Goal: Answer question/provide support: Share knowledge or assist other users

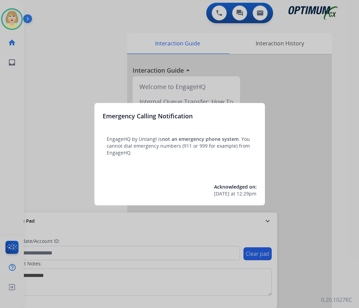
click at [45, 58] on div at bounding box center [179, 154] width 359 height 308
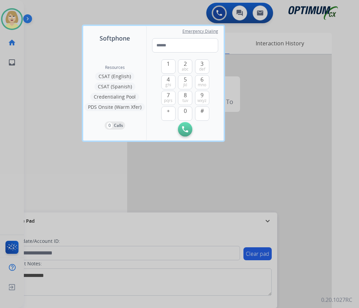
click at [46, 56] on div at bounding box center [179, 154] width 359 height 308
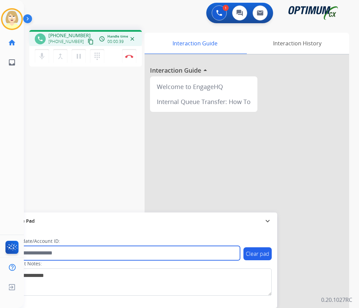
click at [64, 252] on input "text" at bounding box center [124, 253] width 231 height 14
paste input "*******"
type input "*******"
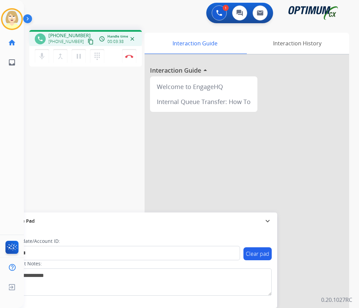
click at [235, 154] on div at bounding box center [246, 182] width 204 height 254
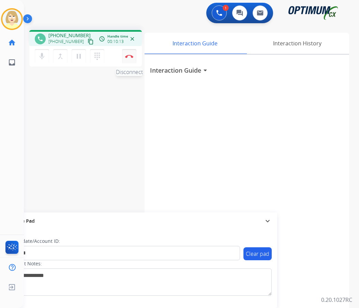
click at [130, 55] on img at bounding box center [129, 56] width 8 height 3
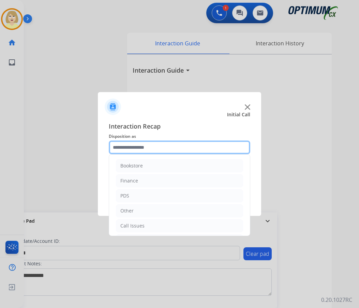
click at [130, 145] on input "text" at bounding box center [179, 147] width 141 height 14
click at [161, 147] on input "text" at bounding box center [179, 147] width 141 height 14
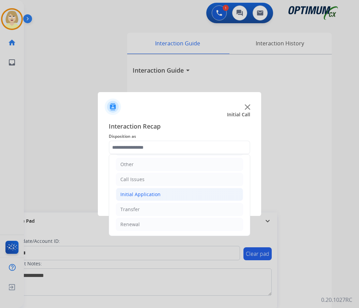
click at [147, 194] on div "Initial Application" at bounding box center [140, 194] width 40 height 7
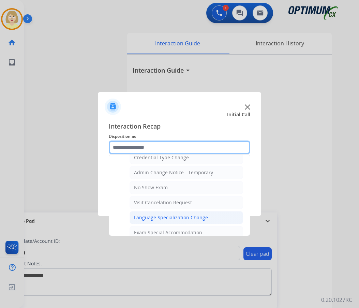
scroll to position [387, 0]
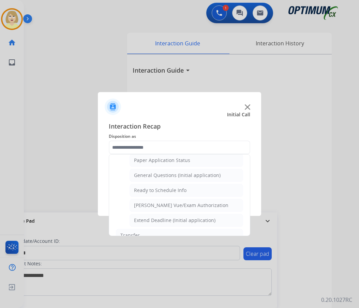
click at [170, 206] on div "[PERSON_NAME] Vue/Exam Authorization" at bounding box center [181, 205] width 94 height 7
type input "**********"
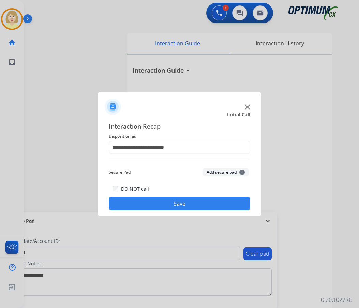
drag, startPoint x: 226, startPoint y: 174, endPoint x: 211, endPoint y: 193, distance: 24.8
click at [224, 176] on div "Secure Pad Add secure pad +" at bounding box center [179, 172] width 141 height 14
drag, startPoint x: 198, startPoint y: 204, endPoint x: 120, endPoint y: 110, distance: 121.6
click at [196, 204] on button "Save" at bounding box center [179, 204] width 141 height 14
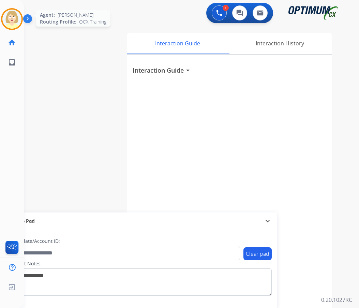
click at [15, 15] on img at bounding box center [11, 19] width 19 height 19
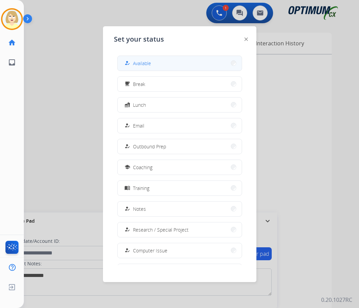
click at [139, 62] on span "Available" at bounding box center [142, 63] width 18 height 7
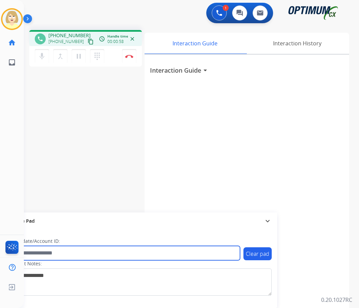
click at [47, 255] on input "text" at bounding box center [124, 253] width 231 height 14
paste input "*******"
type input "*******"
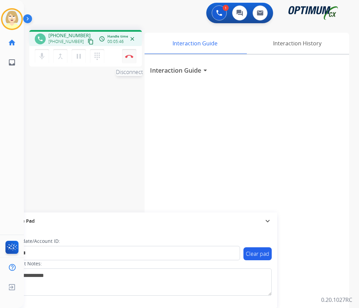
click at [128, 56] on img at bounding box center [129, 56] width 8 height 3
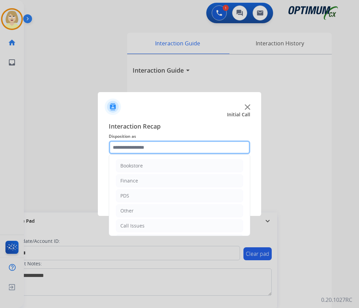
click at [128, 149] on input "text" at bounding box center [179, 147] width 141 height 14
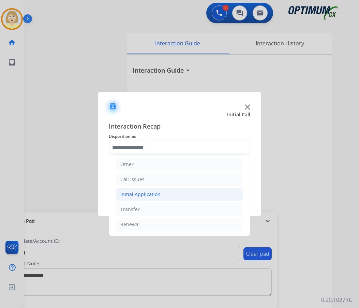
click at [136, 196] on div "Initial Application" at bounding box center [140, 194] width 40 height 7
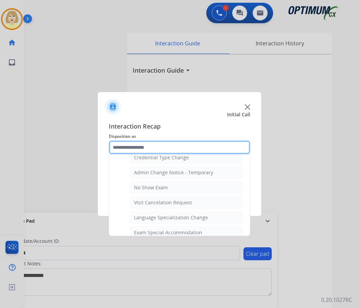
scroll to position [413, 0]
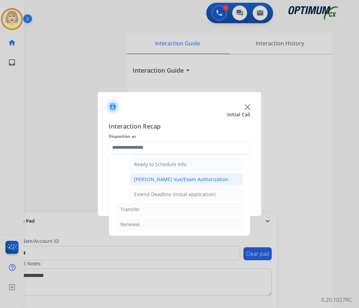
click at [160, 178] on div "[PERSON_NAME] Vue/Exam Authorization" at bounding box center [181, 179] width 94 height 7
type input "**********"
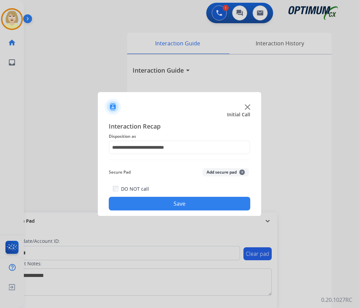
click at [217, 173] on button "Add secure pad +" at bounding box center [225, 172] width 46 height 8
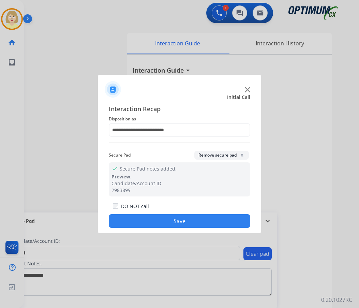
click at [139, 219] on button "Save" at bounding box center [179, 221] width 141 height 14
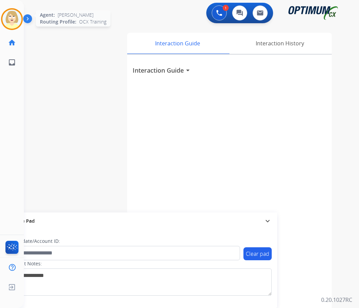
click at [10, 17] on img at bounding box center [11, 19] width 19 height 19
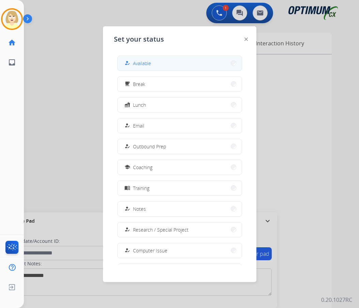
click at [129, 61] on mat-icon "how_to_reg" at bounding box center [127, 63] width 6 height 6
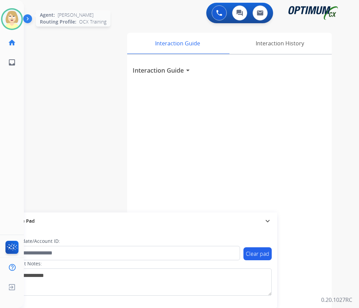
click at [13, 22] on img at bounding box center [11, 19] width 19 height 19
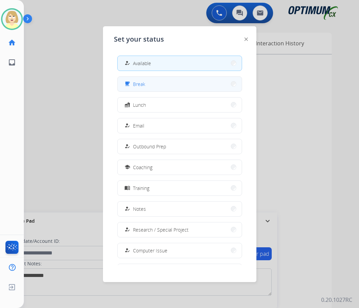
click at [141, 81] on span "Break" at bounding box center [139, 83] width 12 height 7
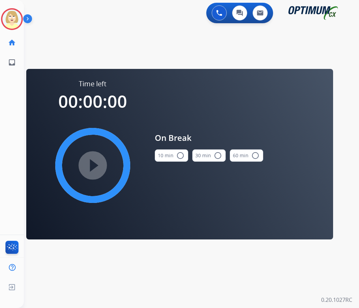
drag, startPoint x: 179, startPoint y: 156, endPoint x: 157, endPoint y: 157, distance: 22.5
click at [173, 156] on button "10 min radio_button_unchecked" at bounding box center [171, 155] width 33 height 12
click at [97, 161] on mat-icon "play_circle_filled" at bounding box center [93, 165] width 8 height 8
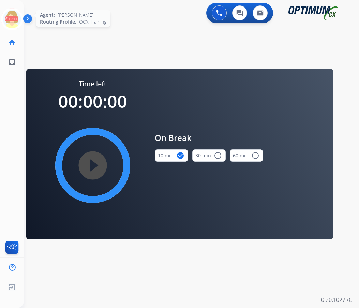
click at [10, 17] on icon at bounding box center [12, 19] width 22 height 22
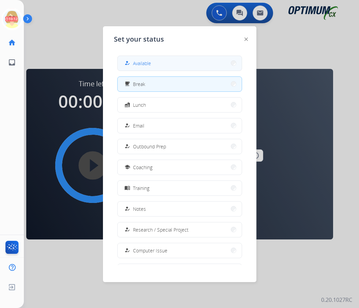
click at [137, 61] on span "Available" at bounding box center [142, 63] width 18 height 7
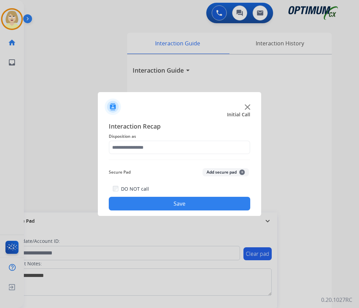
click at [68, 97] on div at bounding box center [179, 154] width 359 height 308
click at [85, 69] on div at bounding box center [179, 154] width 359 height 308
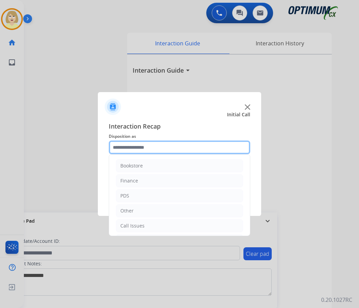
click at [138, 147] on input "text" at bounding box center [179, 147] width 141 height 14
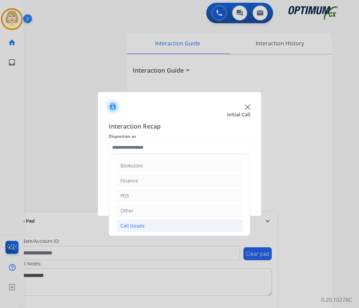
click at [136, 224] on div "Call Issues" at bounding box center [132, 225] width 24 height 7
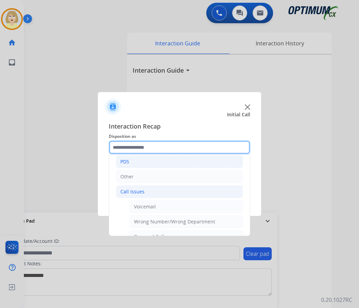
scroll to position [68, 0]
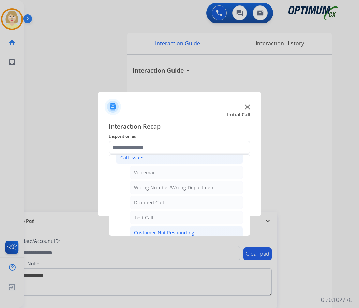
click at [157, 233] on div "Customer Not Responding" at bounding box center [164, 232] width 60 height 7
type input "**********"
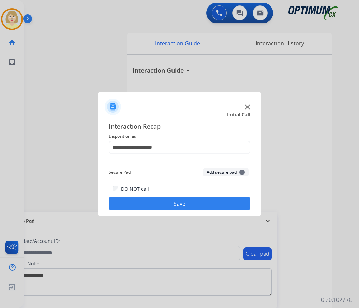
click at [162, 205] on button "Save" at bounding box center [179, 204] width 141 height 14
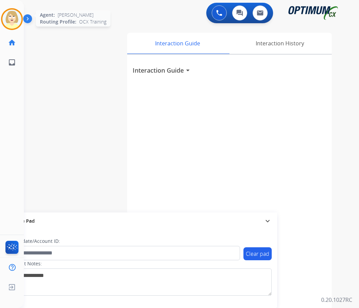
click at [10, 19] on img at bounding box center [11, 19] width 19 height 19
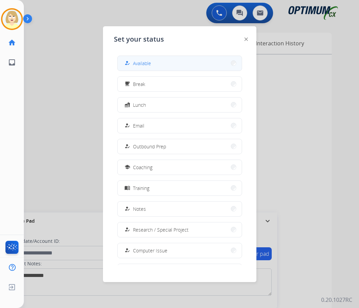
click at [150, 61] on span "Available" at bounding box center [142, 63] width 18 height 7
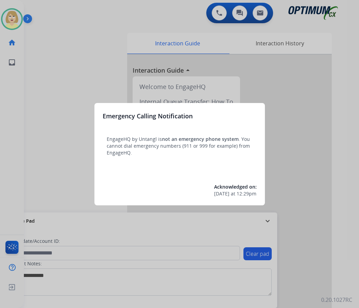
click at [57, 90] on div at bounding box center [179, 154] width 359 height 308
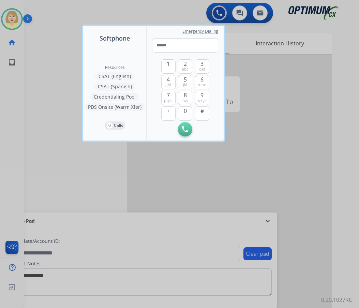
click at [58, 68] on div at bounding box center [179, 154] width 359 height 308
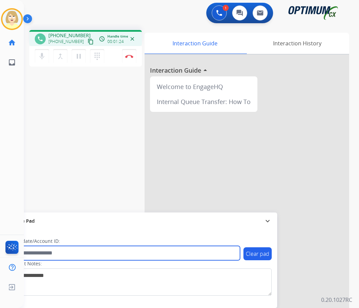
click at [52, 251] on input "text" at bounding box center [124, 253] width 231 height 14
paste input "*******"
type input "*******"
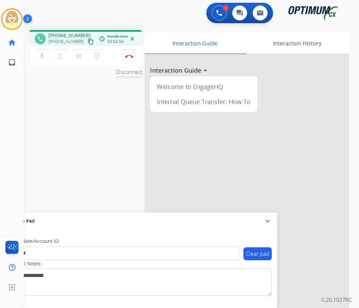
click at [130, 53] on button "Disconnect" at bounding box center [129, 56] width 14 height 14
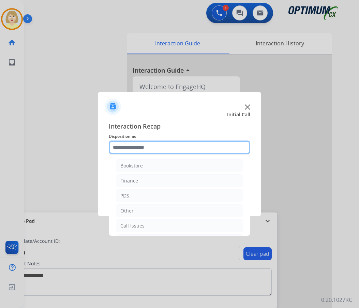
click at [134, 150] on input "text" at bounding box center [179, 147] width 141 height 14
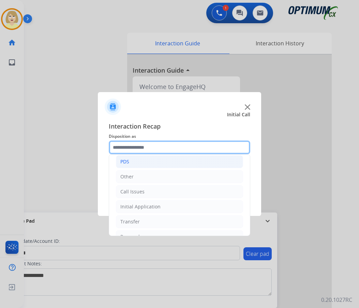
scroll to position [46, 0]
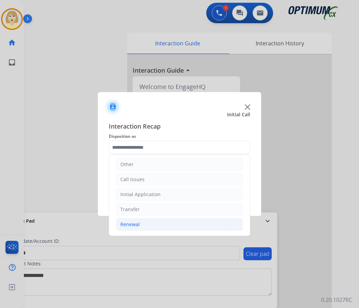
click at [135, 224] on div "Renewal" at bounding box center [129, 224] width 19 height 7
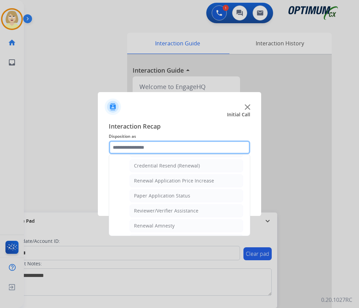
scroll to position [183, 0]
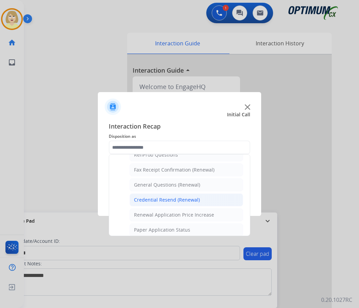
click at [173, 197] on div "Credential Resend (Renewal)" at bounding box center [167, 199] width 66 height 7
type input "**********"
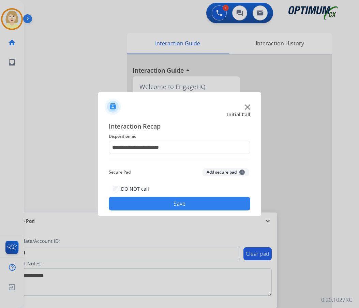
drag, startPoint x: 211, startPoint y: 172, endPoint x: 137, endPoint y: 215, distance: 85.1
click at [208, 173] on button "Add secure pad +" at bounding box center [225, 172] width 46 height 8
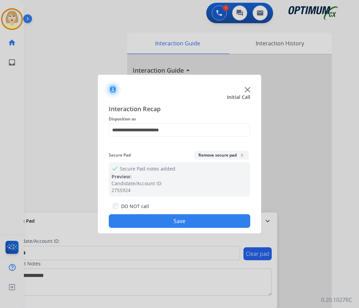
drag, startPoint x: 139, startPoint y: 219, endPoint x: 127, endPoint y: 206, distance: 17.4
click at [139, 219] on button "Save" at bounding box center [179, 221] width 141 height 14
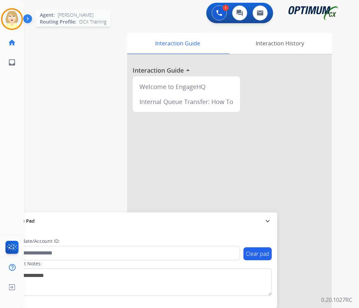
click at [12, 16] on img at bounding box center [11, 19] width 19 height 19
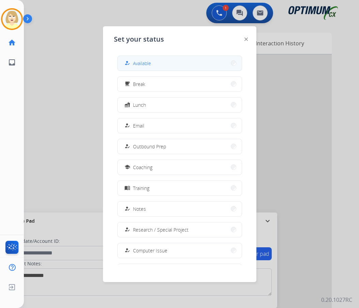
click at [150, 61] on span "Available" at bounding box center [142, 63] width 18 height 7
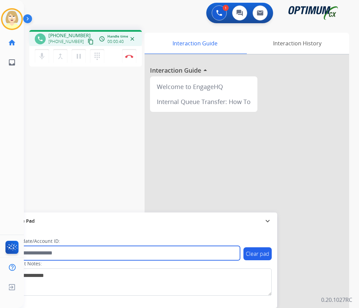
click at [72, 250] on input "text" at bounding box center [124, 253] width 231 height 14
paste input "*******"
type input "*******"
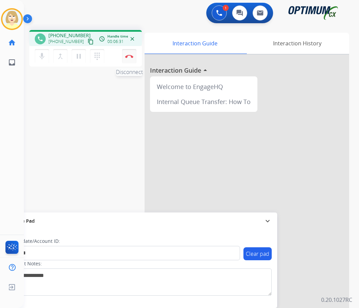
click at [128, 55] on img at bounding box center [129, 56] width 8 height 3
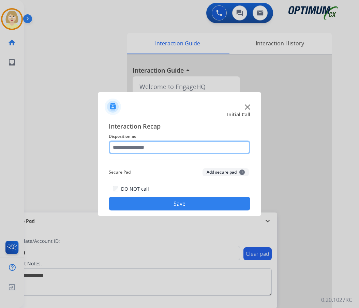
click at [131, 149] on input "text" at bounding box center [179, 147] width 141 height 14
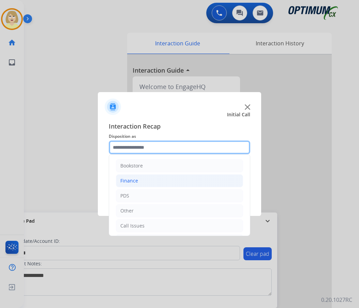
scroll to position [46, 0]
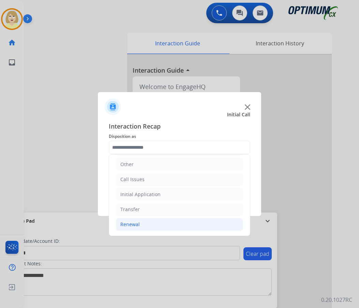
click at [130, 222] on div "Renewal" at bounding box center [129, 224] width 19 height 7
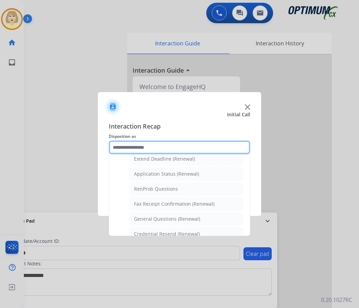
scroll to position [183, 0]
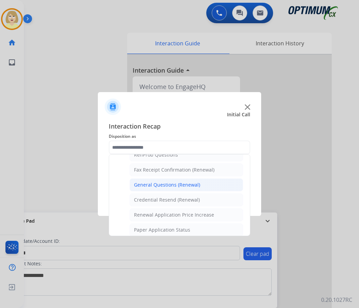
click at [167, 185] on div "General Questions (Renewal)" at bounding box center [167, 184] width 66 height 7
type input "**********"
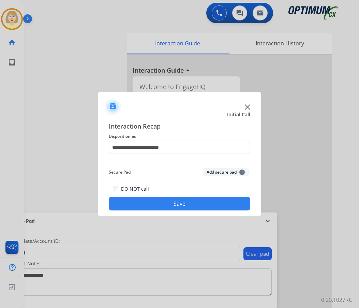
click at [215, 172] on button "Add secure pad +" at bounding box center [225, 172] width 46 height 8
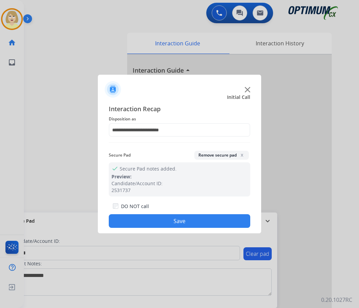
drag, startPoint x: 160, startPoint y: 224, endPoint x: 15, endPoint y: 115, distance: 181.4
click at [158, 223] on button "Save" at bounding box center [179, 221] width 141 height 14
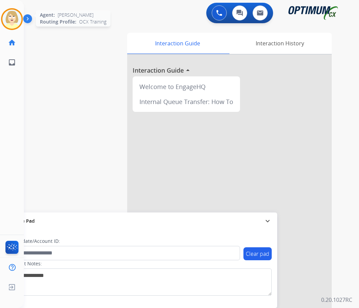
click at [13, 18] on img at bounding box center [11, 19] width 19 height 19
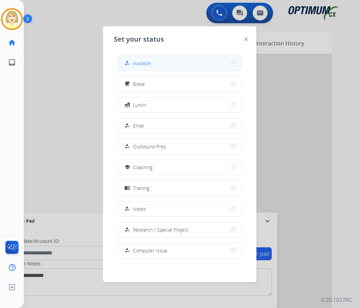
click at [139, 65] on span "Available" at bounding box center [142, 63] width 18 height 7
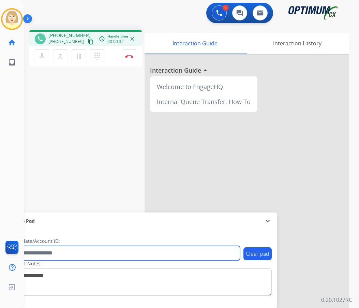
click at [31, 251] on input "text" at bounding box center [124, 253] width 231 height 14
paste input "*******"
type input "*******"
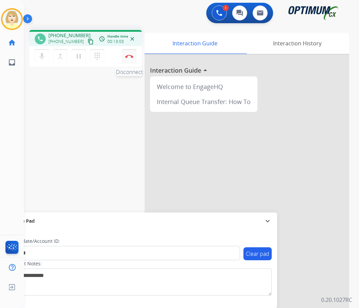
click at [130, 56] on img at bounding box center [129, 56] width 8 height 3
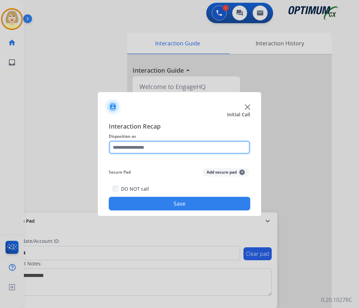
click at [124, 152] on input "text" at bounding box center [179, 147] width 141 height 14
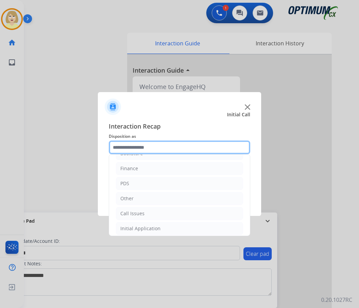
scroll to position [0, 0]
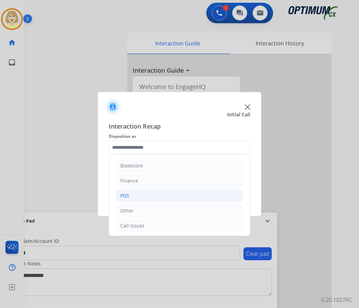
click at [123, 195] on div "PDS" at bounding box center [124, 195] width 9 height 7
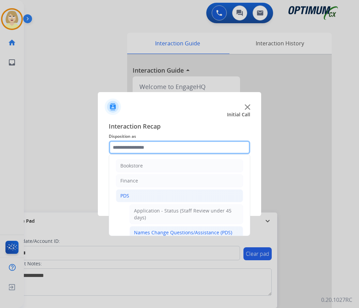
scroll to position [34, 0]
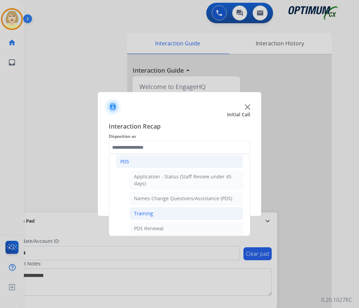
click at [145, 215] on div "Training" at bounding box center [143, 213] width 19 height 7
type input "********"
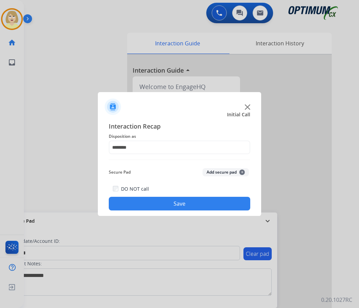
click at [213, 171] on button "Add secure pad +" at bounding box center [225, 172] width 46 height 8
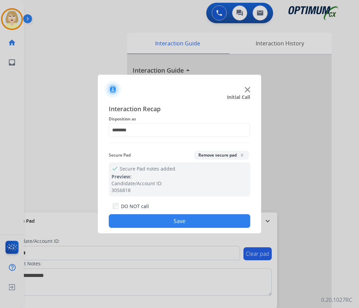
click at [147, 218] on button "Save" at bounding box center [179, 221] width 141 height 14
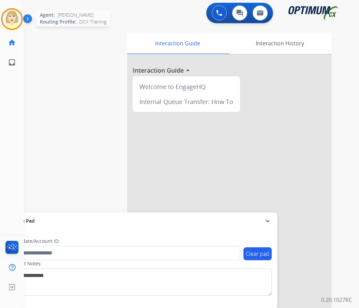
click at [10, 9] on div at bounding box center [12, 19] width 22 height 22
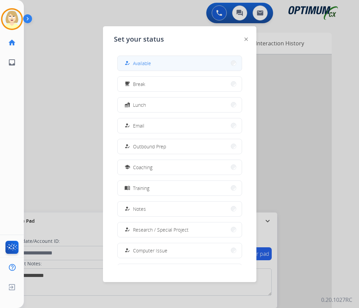
click at [150, 60] on span "Available" at bounding box center [142, 63] width 18 height 7
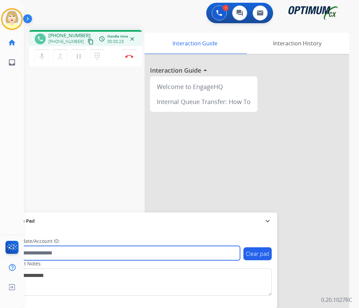
click at [39, 250] on input "text" at bounding box center [124, 253] width 231 height 14
paste input "*******"
type input "*******"
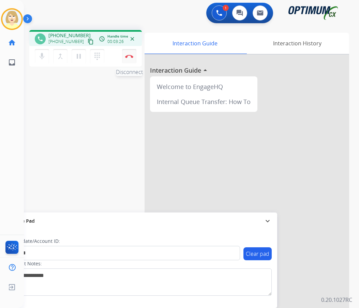
click at [128, 54] on button "Disconnect" at bounding box center [129, 56] width 14 height 14
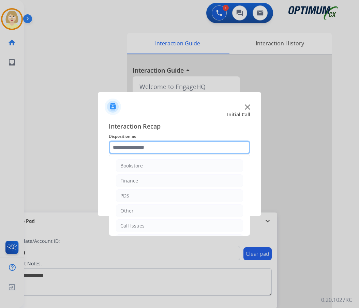
click at [125, 147] on input "text" at bounding box center [179, 147] width 141 height 14
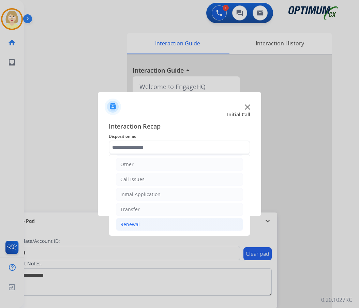
click at [123, 223] on div "Renewal" at bounding box center [129, 224] width 19 height 7
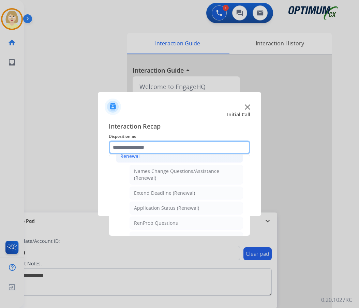
scroll to position [149, 0]
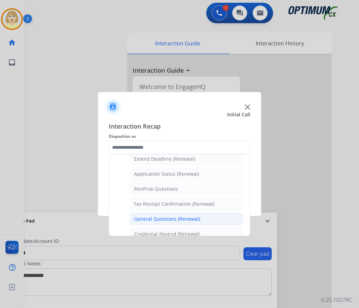
click at [143, 218] on div "General Questions (Renewal)" at bounding box center [167, 218] width 66 height 7
type input "**********"
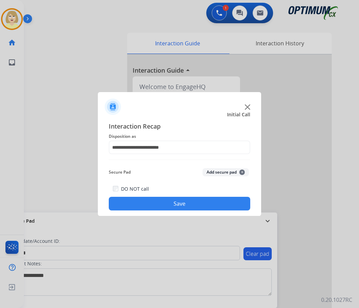
click at [215, 171] on button "Add secure pad +" at bounding box center [225, 172] width 46 height 8
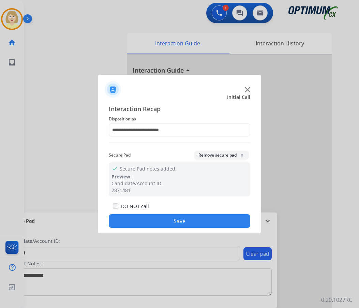
click at [138, 223] on button "Save" at bounding box center [179, 221] width 141 height 14
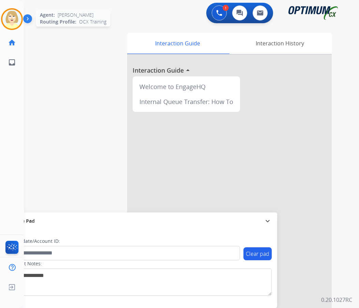
click at [11, 20] on img at bounding box center [11, 19] width 19 height 19
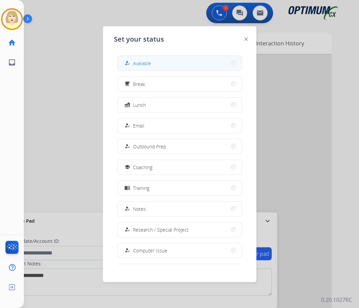
click at [139, 65] on span "Available" at bounding box center [142, 63] width 18 height 7
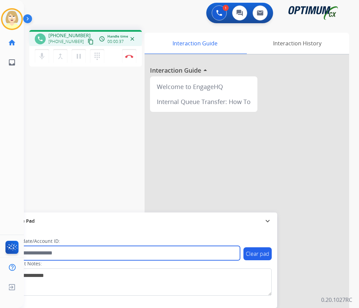
click at [67, 253] on input "text" at bounding box center [124, 253] width 231 height 14
paste input "*******"
type input "*******"
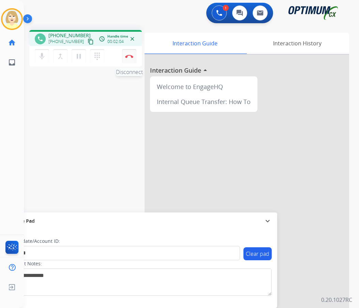
click at [129, 55] on img at bounding box center [129, 56] width 8 height 3
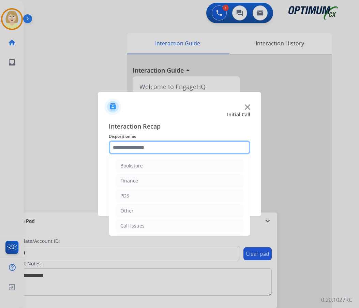
click at [129, 148] on input "text" at bounding box center [179, 147] width 141 height 14
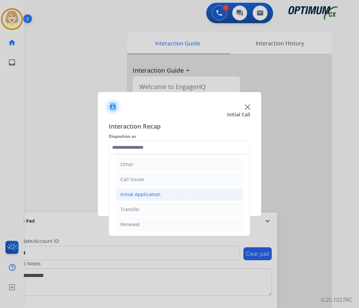
drag, startPoint x: 130, startPoint y: 191, endPoint x: 158, endPoint y: 188, distance: 27.7
click at [131, 191] on div "Initial Application" at bounding box center [140, 194] width 40 height 7
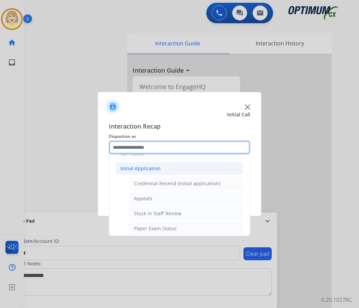
scroll to position [0, 0]
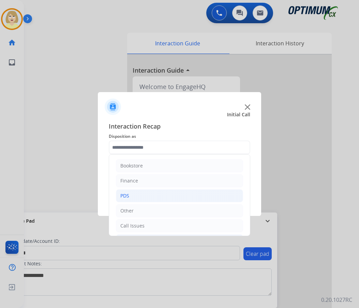
click at [126, 196] on div "PDS" at bounding box center [124, 195] width 9 height 7
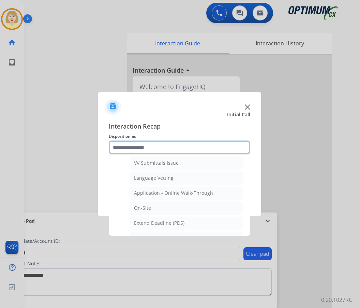
scroll to position [170, 0]
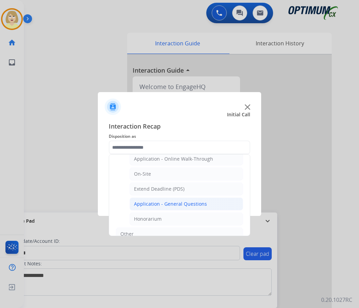
click at [180, 203] on div "Application - General Questions" at bounding box center [170, 203] width 73 height 7
type input "**********"
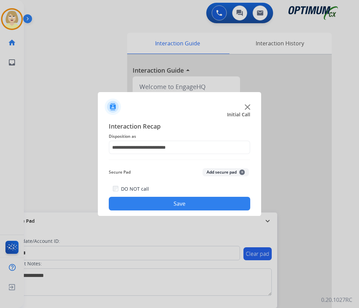
click at [211, 170] on button "Add secure pad +" at bounding box center [225, 172] width 46 height 8
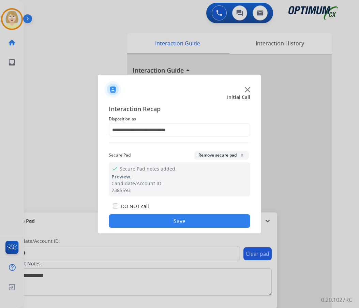
drag, startPoint x: 149, startPoint y: 219, endPoint x: 116, endPoint y: 173, distance: 56.8
click at [149, 218] on button "Save" at bounding box center [179, 221] width 141 height 14
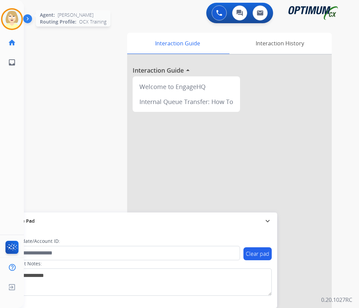
click at [11, 19] on img at bounding box center [11, 19] width 19 height 19
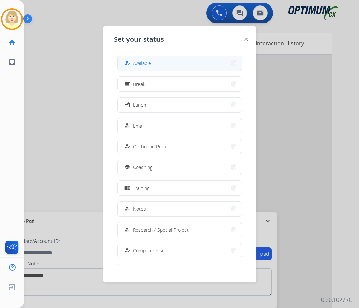
click at [144, 63] on span "Available" at bounding box center [142, 63] width 18 height 7
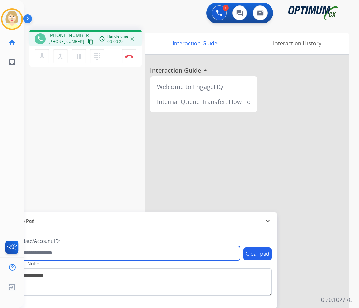
click at [43, 254] on input "text" at bounding box center [124, 253] width 231 height 14
paste input "*******"
type input "*******"
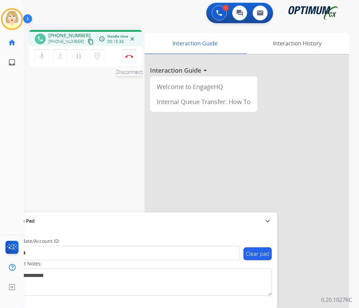
click at [129, 53] on button "Disconnect" at bounding box center [129, 56] width 14 height 14
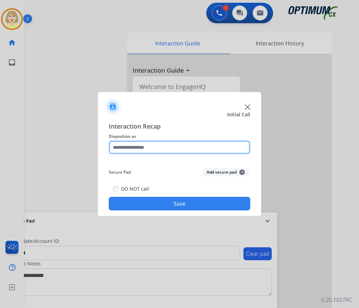
click at [128, 148] on input "text" at bounding box center [179, 147] width 141 height 14
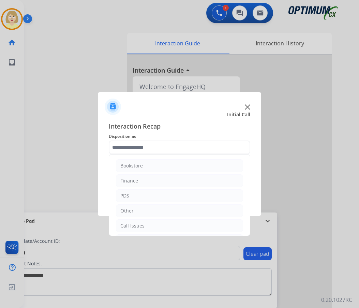
click at [0, 248] on app-contact-recap-modal "Initial Call Interaction Recap Disposition as Bookstore Finance PDS Other Call …" at bounding box center [0, 154] width 0 height 308
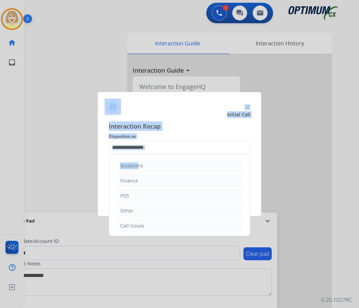
scroll to position [23, 0]
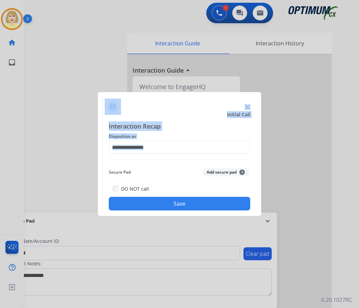
click at [214, 139] on span "Disposition as" at bounding box center [179, 136] width 141 height 8
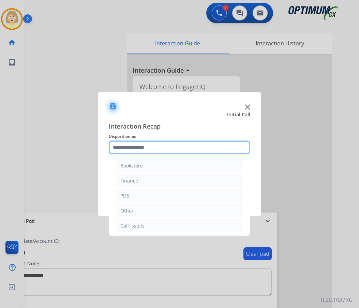
click at [134, 146] on input "text" at bounding box center [179, 147] width 141 height 14
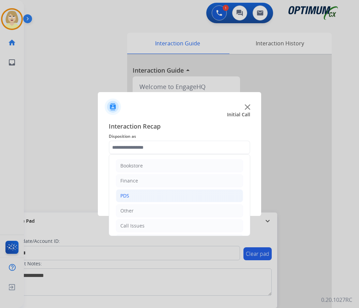
click at [125, 193] on div "PDS" at bounding box center [124, 195] width 9 height 7
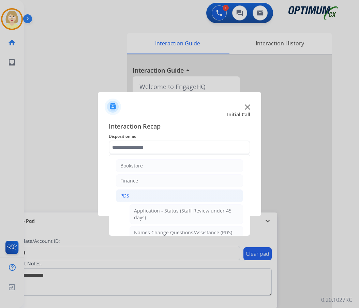
click at [128, 194] on div "PDS" at bounding box center [124, 195] width 9 height 7
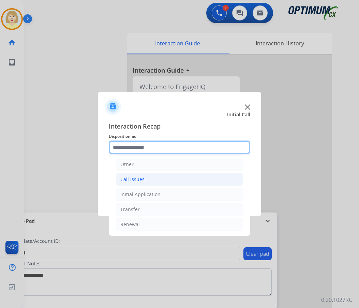
scroll to position [0, 0]
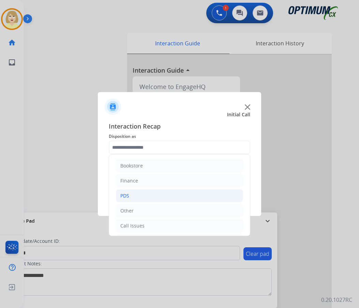
click at [124, 196] on div "PDS" at bounding box center [124, 195] width 9 height 7
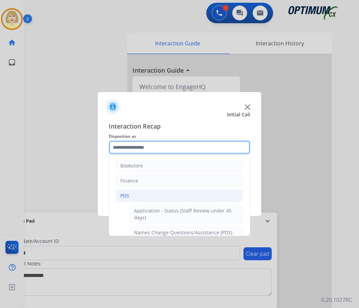
scroll to position [68, 0]
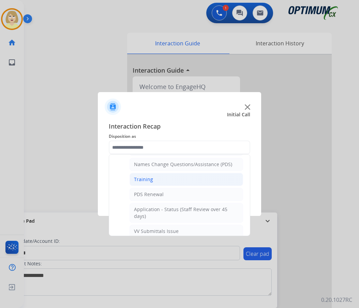
click at [147, 177] on div "Training" at bounding box center [143, 179] width 19 height 7
type input "********"
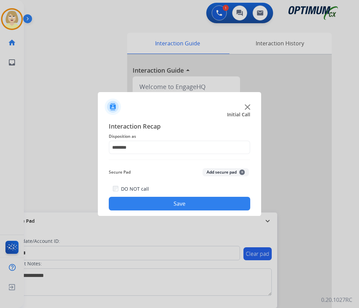
click at [207, 172] on button "Add secure pad +" at bounding box center [225, 172] width 46 height 8
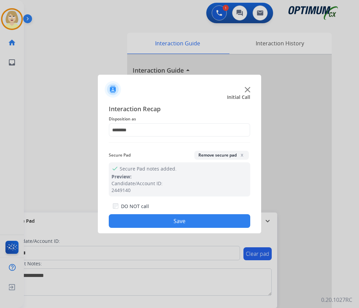
click at [148, 222] on button "Save" at bounding box center [179, 221] width 141 height 14
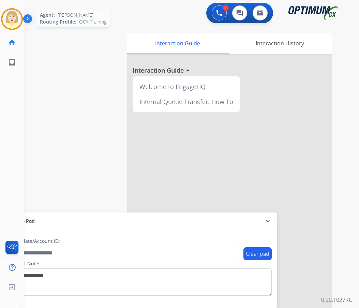
click at [14, 17] on img at bounding box center [11, 19] width 19 height 19
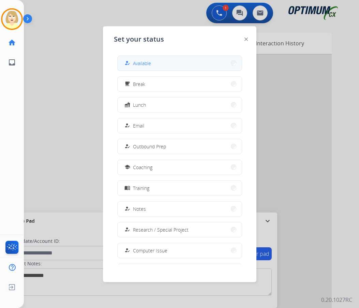
click at [143, 62] on span "Available" at bounding box center [142, 63] width 18 height 7
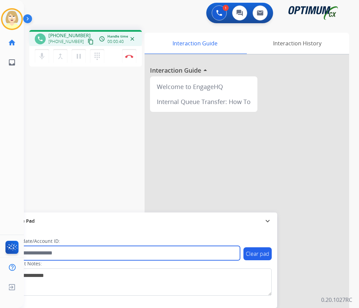
click at [46, 251] on input "text" at bounding box center [124, 253] width 231 height 14
paste input "*******"
type input "*******"
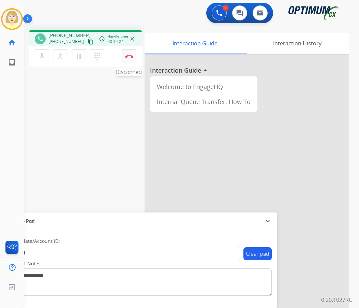
click at [130, 54] on button "Disconnect" at bounding box center [129, 56] width 14 height 14
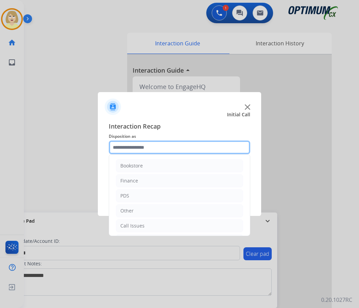
click at [136, 149] on input "text" at bounding box center [179, 147] width 141 height 14
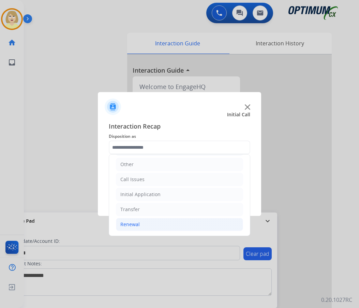
click at [136, 224] on div "Renewal" at bounding box center [129, 224] width 19 height 7
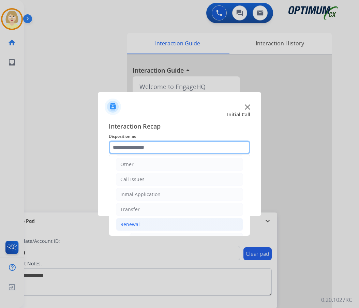
scroll to position [149, 0]
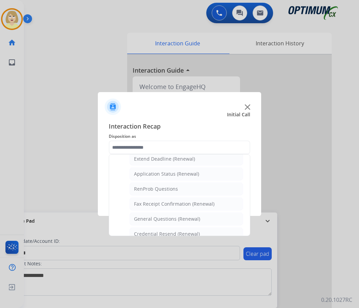
click at [152, 219] on div "General Questions (Renewal)" at bounding box center [167, 218] width 66 height 7
type input "**********"
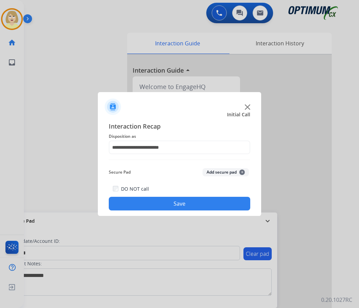
click at [215, 173] on button "Add secure pad +" at bounding box center [225, 172] width 46 height 8
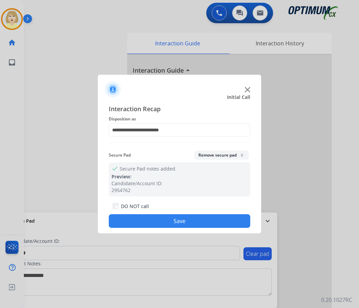
drag, startPoint x: 143, startPoint y: 224, endPoint x: 134, endPoint y: 211, distance: 16.6
click at [143, 224] on button "Save" at bounding box center [179, 221] width 141 height 14
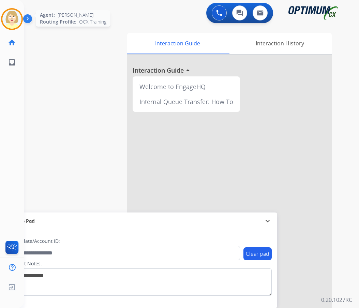
click at [10, 15] on img at bounding box center [11, 19] width 19 height 19
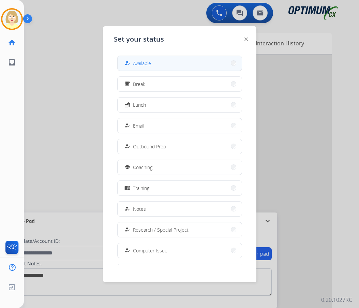
click at [141, 65] on span "Available" at bounding box center [142, 63] width 18 height 7
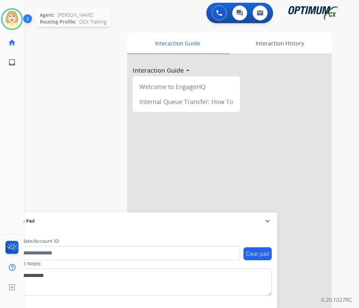
click at [12, 16] on img at bounding box center [11, 19] width 19 height 19
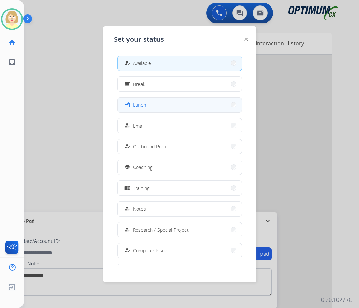
click at [140, 103] on span "Lunch" at bounding box center [139, 104] width 13 height 7
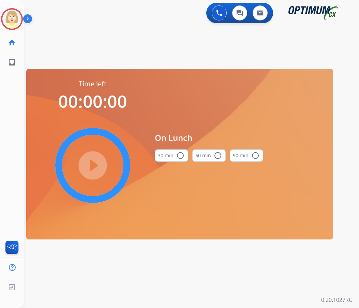
drag, startPoint x: 177, startPoint y: 153, endPoint x: 111, endPoint y: 153, distance: 66.1
click at [171, 153] on button "30 min radio_button_unchecked" at bounding box center [171, 155] width 33 height 12
click at [89, 161] on mat-icon "play_circle_filled" at bounding box center [93, 165] width 8 height 8
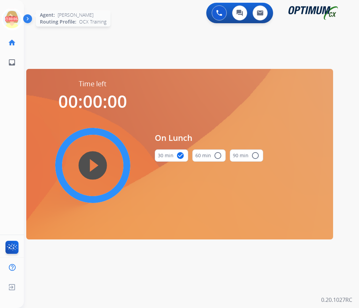
click at [14, 15] on icon at bounding box center [12, 19] width 22 height 22
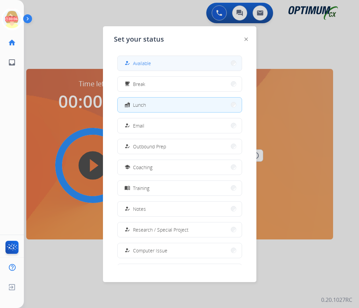
click at [144, 62] on span "Available" at bounding box center [142, 63] width 18 height 7
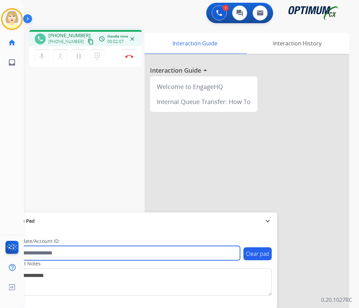
click at [55, 254] on input "text" at bounding box center [124, 253] width 231 height 14
paste input "*******"
type input "*******"
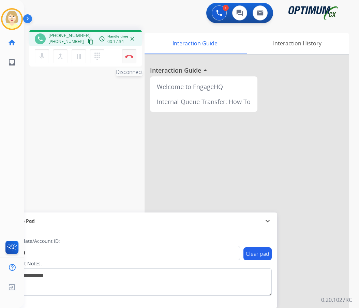
drag, startPoint x: 127, startPoint y: 56, endPoint x: 129, endPoint y: 59, distance: 3.5
click at [127, 56] on img at bounding box center [129, 56] width 8 height 3
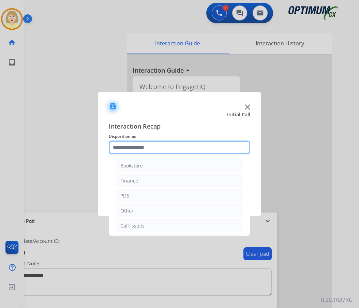
click at [124, 144] on input "text" at bounding box center [179, 147] width 141 height 14
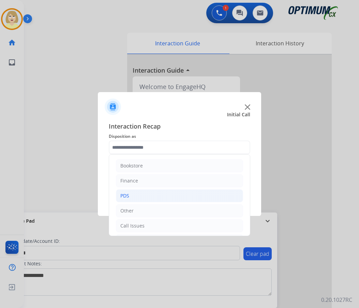
click at [122, 192] on div "PDS" at bounding box center [124, 195] width 9 height 7
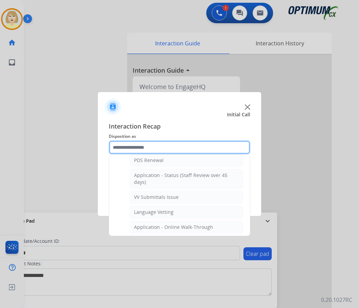
scroll to position [204, 0]
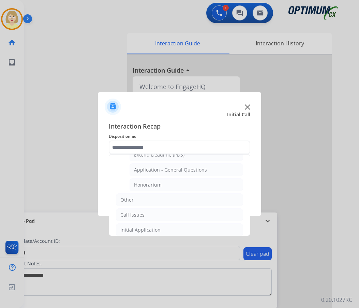
click at [171, 171] on div "Application - General Questions" at bounding box center [170, 169] width 73 height 7
type input "**********"
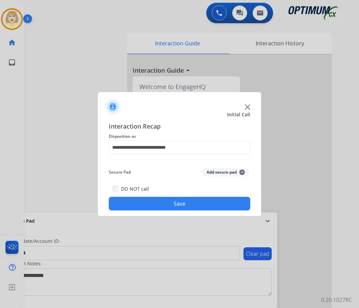
click at [222, 172] on button "Add secure pad +" at bounding box center [225, 172] width 46 height 8
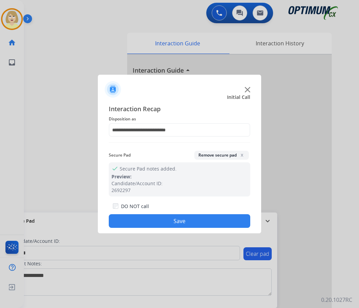
click at [164, 220] on button "Save" at bounding box center [179, 221] width 141 height 14
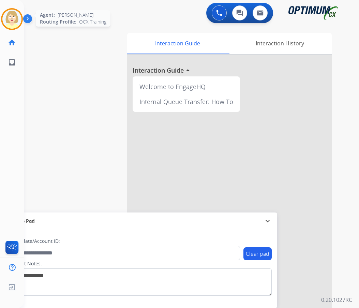
click at [8, 20] on img at bounding box center [11, 19] width 19 height 19
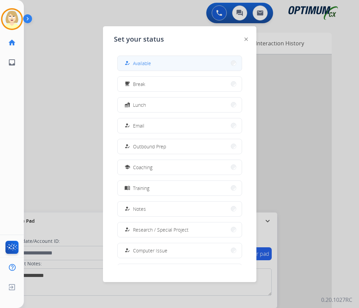
click at [136, 65] on span "Available" at bounding box center [142, 63] width 18 height 7
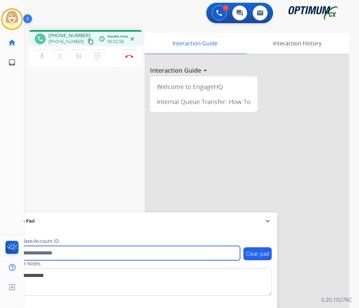
click at [56, 253] on input "text" at bounding box center [124, 253] width 231 height 14
paste input "*******"
type input "*******"
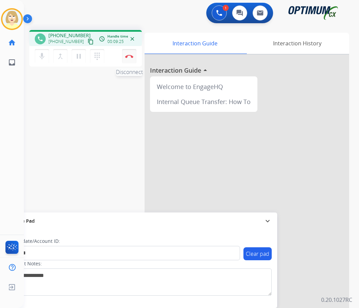
click at [128, 55] on img at bounding box center [129, 56] width 8 height 3
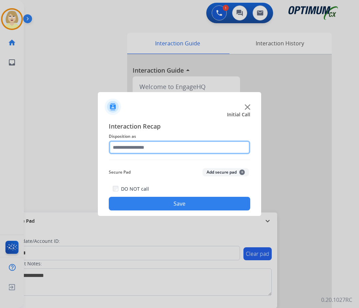
click at [128, 147] on input "text" at bounding box center [179, 147] width 141 height 14
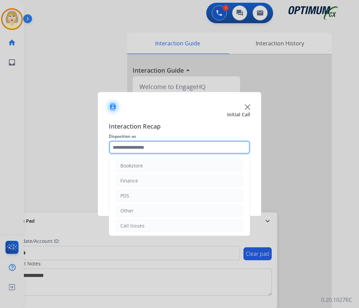
scroll to position [46, 0]
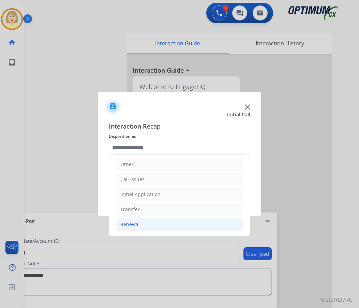
click at [128, 222] on div "Renewal" at bounding box center [129, 224] width 19 height 7
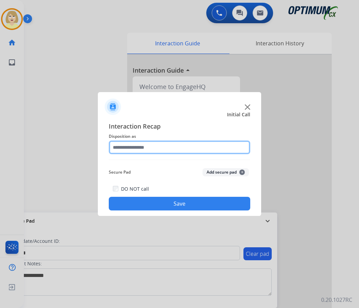
click at [128, 149] on input "text" at bounding box center [179, 147] width 141 height 14
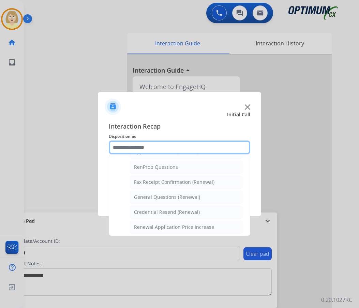
scroll to position [204, 0]
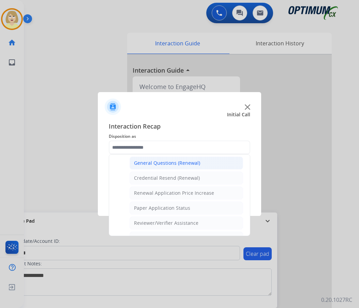
click at [149, 163] on div "General Questions (Renewal)" at bounding box center [167, 162] width 66 height 7
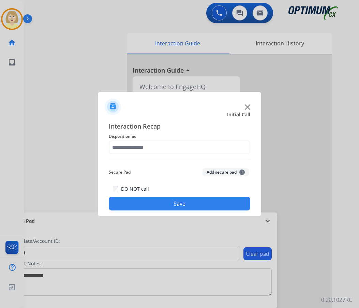
type input "**********"
drag, startPoint x: 214, startPoint y: 175, endPoint x: 160, endPoint y: 207, distance: 62.6
click at [214, 175] on button "Add secure pad +" at bounding box center [225, 172] width 46 height 8
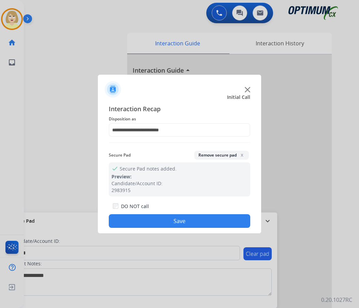
click at [151, 219] on button "Save" at bounding box center [179, 221] width 141 height 14
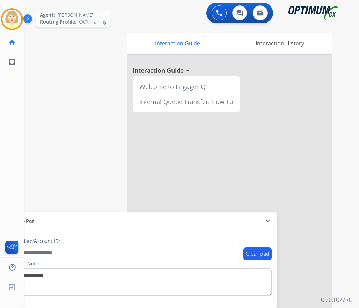
click at [10, 19] on img at bounding box center [11, 19] width 19 height 19
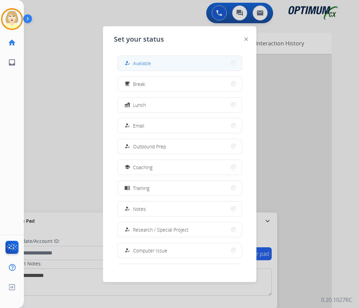
click at [133, 62] on div "how_to_reg Available" at bounding box center [137, 63] width 28 height 8
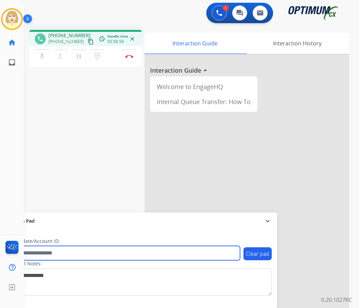
click at [61, 253] on input "text" at bounding box center [124, 253] width 231 height 14
paste input "*******"
type input "*******"
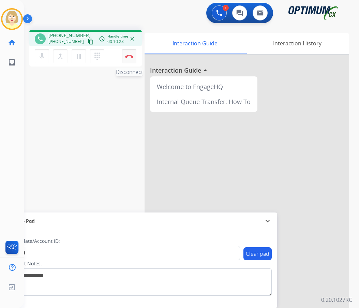
click at [128, 56] on img at bounding box center [129, 56] width 8 height 3
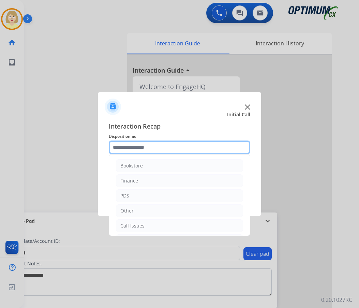
click at [131, 146] on input "text" at bounding box center [179, 147] width 141 height 14
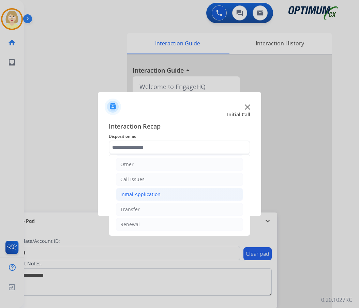
click at [132, 194] on div "Initial Application" at bounding box center [140, 194] width 40 height 7
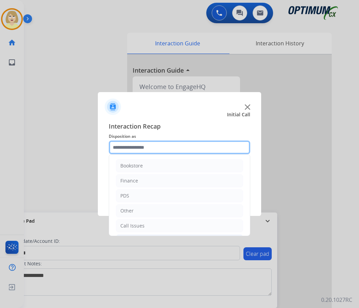
click at [147, 147] on input "text" at bounding box center [179, 147] width 141 height 14
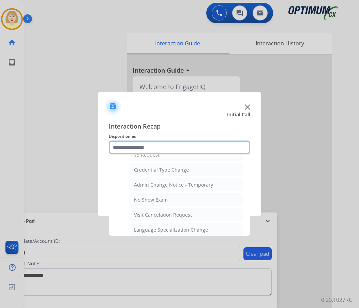
scroll to position [341, 0]
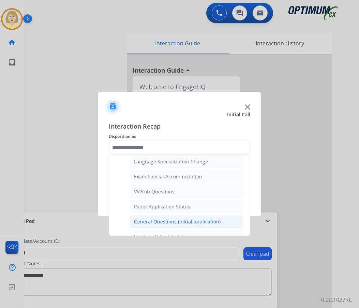
click at [153, 221] on div "General Questions (Initial application)" at bounding box center [177, 221] width 87 height 7
type input "**********"
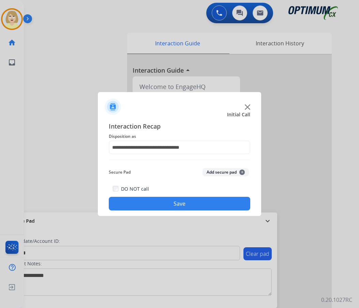
click at [220, 170] on button "Add secure pad +" at bounding box center [225, 172] width 46 height 8
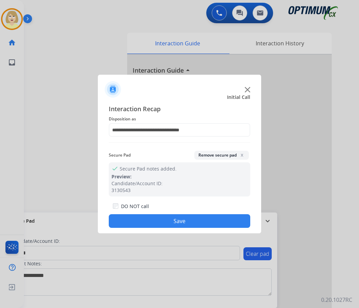
drag, startPoint x: 135, startPoint y: 221, endPoint x: 67, endPoint y: 129, distance: 114.1
click at [133, 220] on button "Save" at bounding box center [179, 221] width 141 height 14
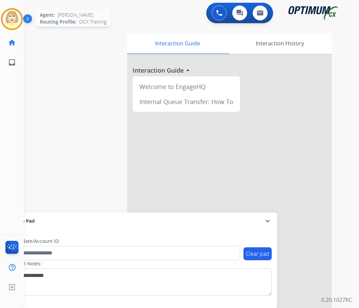
click at [12, 17] on img at bounding box center [11, 19] width 19 height 19
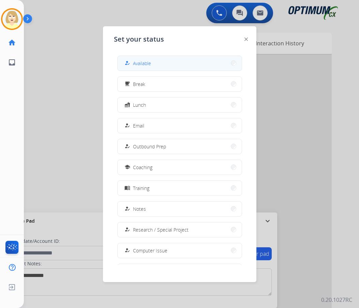
click at [137, 63] on span "Available" at bounding box center [142, 63] width 18 height 7
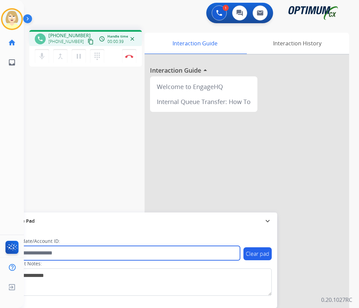
click at [39, 253] on input "text" at bounding box center [124, 253] width 231 height 14
paste input "*******"
type input "*******"
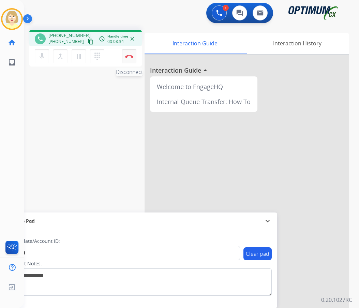
click at [129, 55] on img at bounding box center [129, 56] width 8 height 3
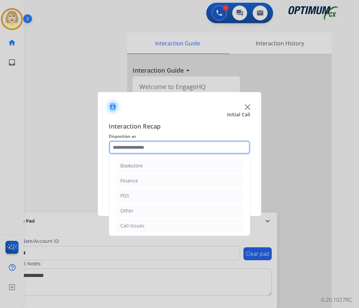
click at [121, 148] on input "text" at bounding box center [179, 147] width 141 height 14
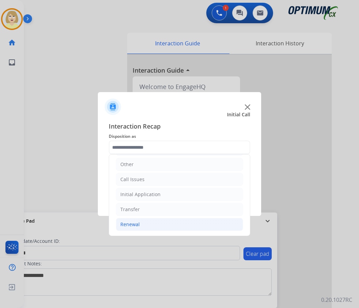
click at [129, 226] on div "Renewal" at bounding box center [129, 224] width 19 height 7
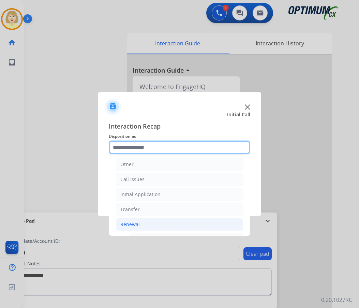
scroll to position [149, 0]
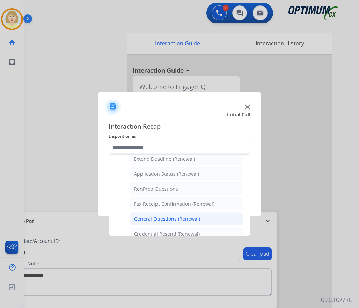
click at [146, 217] on div "General Questions (Renewal)" at bounding box center [167, 218] width 66 height 7
type input "**********"
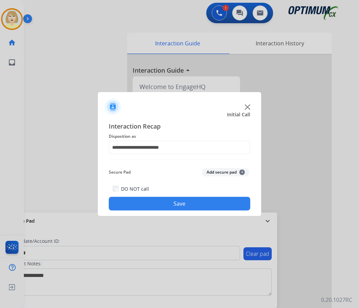
click at [211, 168] on button "Add secure pad +" at bounding box center [225, 172] width 46 height 8
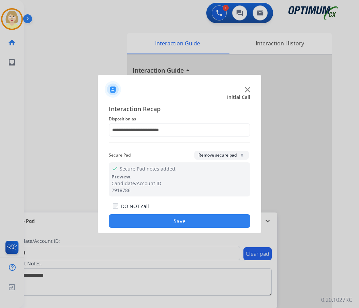
drag, startPoint x: 137, startPoint y: 225, endPoint x: 24, endPoint y: 119, distance: 154.9
click at [136, 225] on button "Save" at bounding box center [179, 221] width 141 height 14
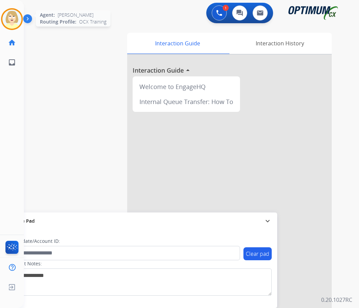
click at [17, 24] on img at bounding box center [11, 19] width 19 height 19
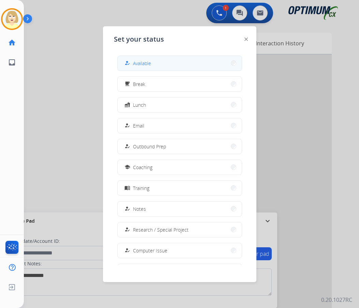
click at [146, 62] on span "Available" at bounding box center [142, 63] width 18 height 7
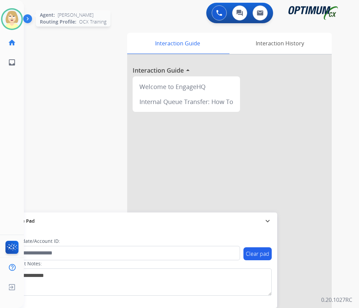
click at [11, 14] on img at bounding box center [11, 19] width 19 height 19
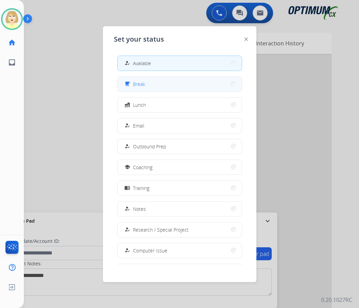
click at [134, 82] on div "free_breakfast Break" at bounding box center [134, 84] width 22 height 8
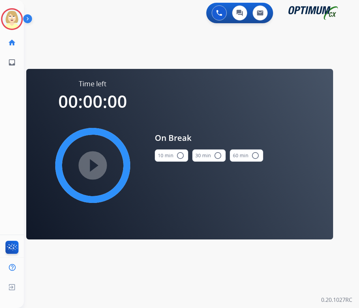
drag, startPoint x: 182, startPoint y: 154, endPoint x: 156, endPoint y: 157, distance: 25.7
click at [180, 154] on mat-icon "radio_button_unchecked" at bounding box center [180, 155] width 8 height 8
click at [89, 169] on mat-icon "play_circle_filled" at bounding box center [93, 165] width 8 height 8
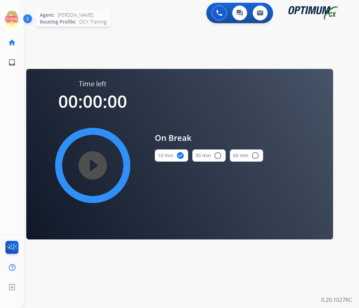
click at [5, 18] on icon at bounding box center [12, 19] width 22 height 22
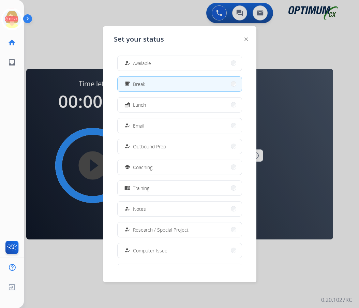
click at [149, 63] on span "Available" at bounding box center [142, 63] width 18 height 7
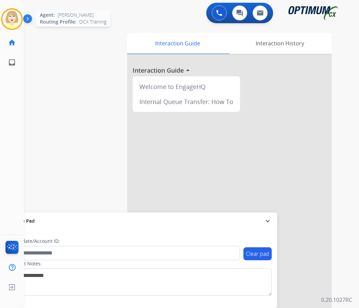
drag, startPoint x: 8, startPoint y: 17, endPoint x: 21, endPoint y: 18, distance: 13.0
click at [8, 17] on img at bounding box center [11, 19] width 19 height 19
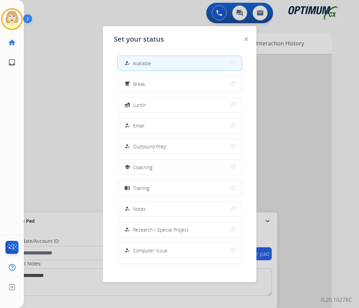
click at [154, 64] on button "how_to_reg Available" at bounding box center [180, 63] width 124 height 15
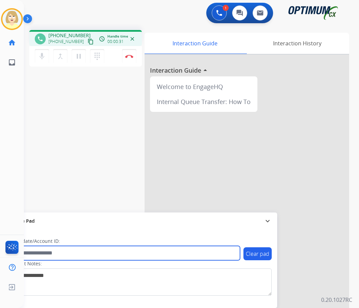
click at [48, 252] on input "text" at bounding box center [124, 253] width 231 height 14
paste input "*******"
type input "*******"
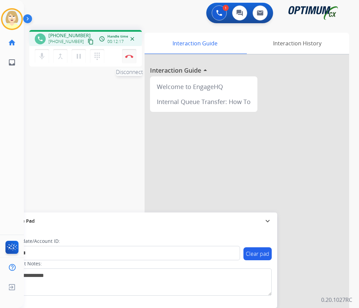
click at [128, 55] on img at bounding box center [129, 56] width 8 height 3
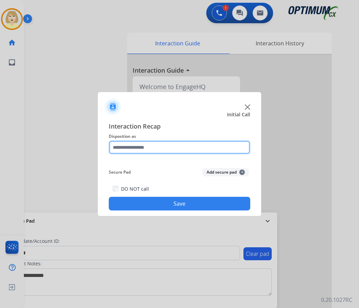
click at [128, 147] on input "text" at bounding box center [179, 147] width 141 height 14
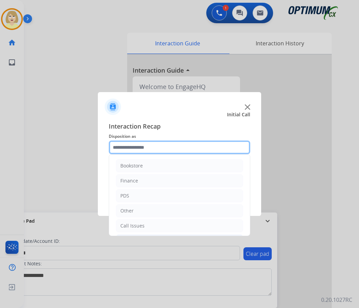
scroll to position [46, 0]
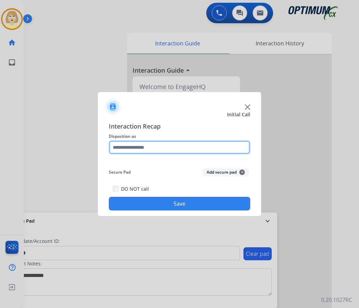
click at [136, 150] on input "text" at bounding box center [179, 147] width 141 height 14
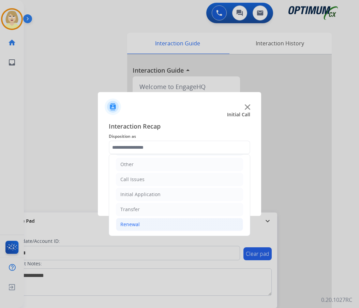
click at [125, 225] on div "Renewal" at bounding box center [129, 224] width 19 height 7
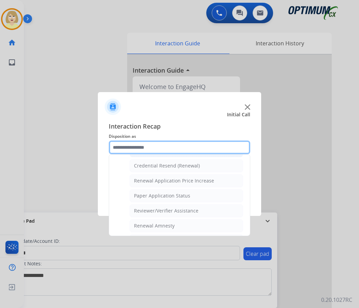
scroll to position [183, 0]
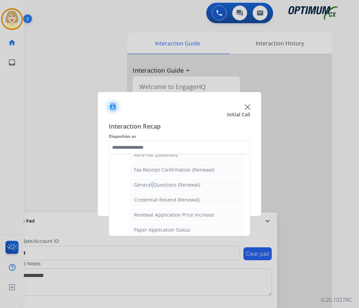
click at [151, 186] on div "General Questions (Renewal)" at bounding box center [167, 184] width 66 height 7
type input "**********"
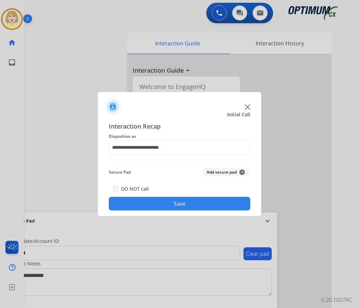
click at [222, 172] on button "Add secure pad +" at bounding box center [225, 172] width 46 height 8
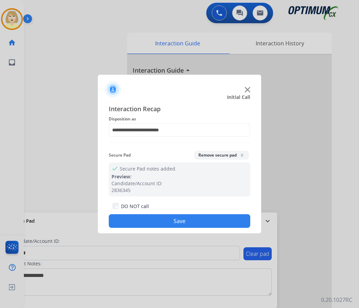
click at [157, 221] on button "Save" at bounding box center [179, 221] width 141 height 14
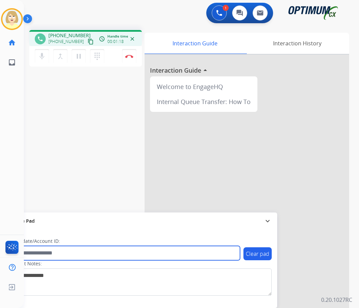
click at [40, 251] on input "text" at bounding box center [124, 253] width 231 height 14
paste input "*******"
type input "*******"
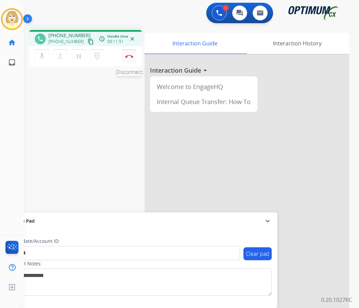
click at [129, 55] on img at bounding box center [129, 56] width 8 height 3
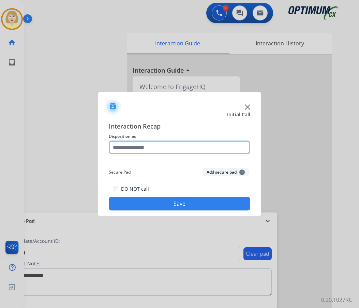
click at [143, 148] on input "text" at bounding box center [179, 147] width 141 height 14
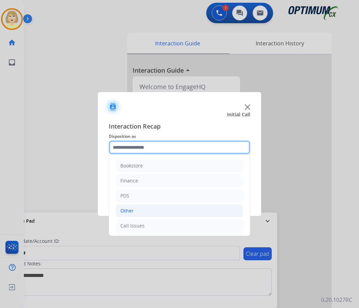
scroll to position [46, 0]
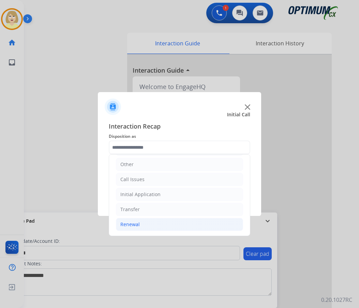
click at [128, 224] on div "Renewal" at bounding box center [129, 224] width 19 height 7
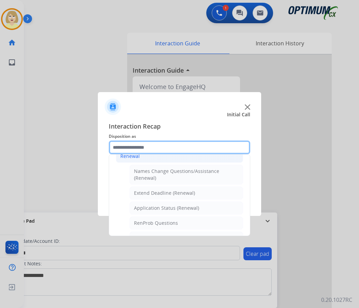
scroll to position [183, 0]
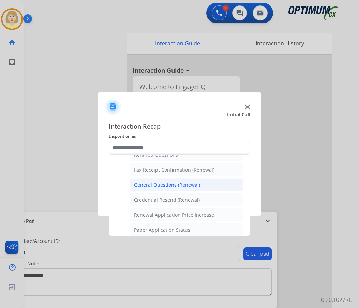
click at [171, 184] on div "General Questions (Renewal)" at bounding box center [167, 184] width 66 height 7
type input "**********"
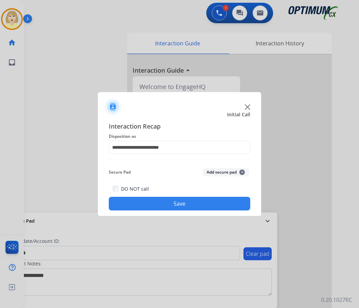
click at [220, 173] on button "Add secure pad +" at bounding box center [225, 172] width 46 height 8
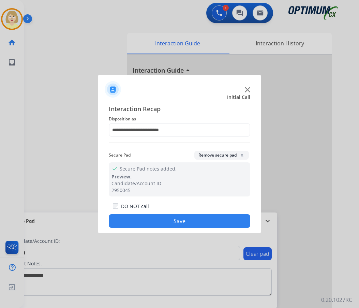
drag, startPoint x: 152, startPoint y: 218, endPoint x: 71, endPoint y: 96, distance: 147.0
click at [152, 218] on button "Save" at bounding box center [179, 221] width 141 height 14
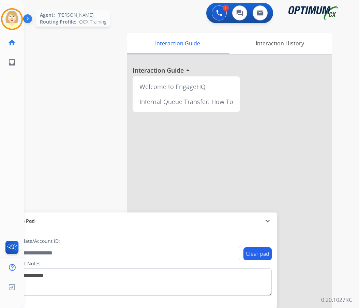
click at [11, 15] on img at bounding box center [11, 19] width 19 height 19
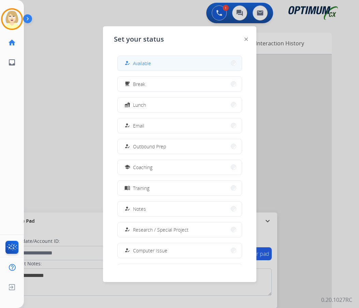
click at [143, 62] on span "Available" at bounding box center [142, 63] width 18 height 7
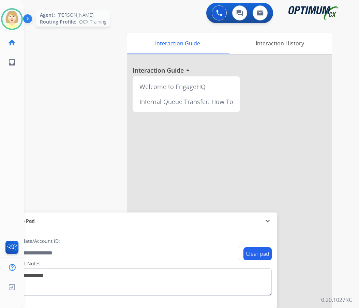
drag, startPoint x: 13, startPoint y: 20, endPoint x: 17, endPoint y: 30, distance: 10.7
click at [13, 19] on img at bounding box center [11, 19] width 19 height 19
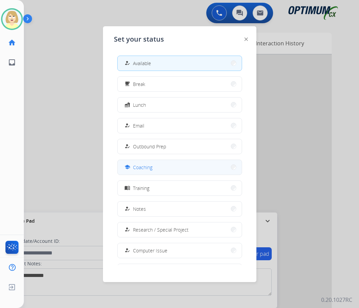
click at [147, 168] on span "Coaching" at bounding box center [142, 167] width 19 height 7
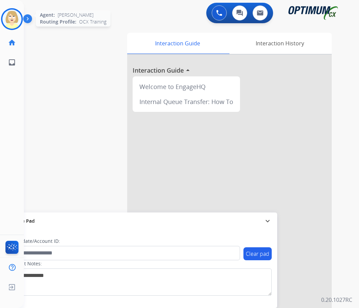
click at [12, 18] on img at bounding box center [11, 19] width 19 height 19
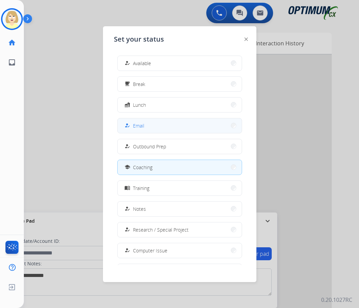
click at [137, 125] on span "Email" at bounding box center [138, 125] width 11 height 7
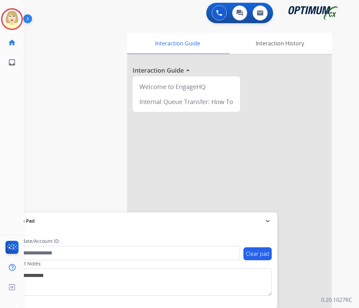
click at [113, 25] on div "swap_horiz Break voice bridge close_fullscreen Connect 3-Way Call merge_type Se…" at bounding box center [183, 167] width 318 height 284
drag, startPoint x: 12, startPoint y: 14, endPoint x: 24, endPoint y: 22, distance: 14.4
click at [12, 14] on img at bounding box center [11, 19] width 19 height 19
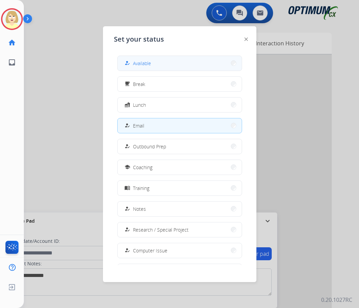
click at [139, 62] on span "Available" at bounding box center [142, 63] width 18 height 7
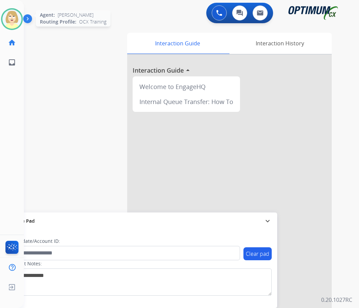
click at [15, 16] on img at bounding box center [11, 19] width 19 height 19
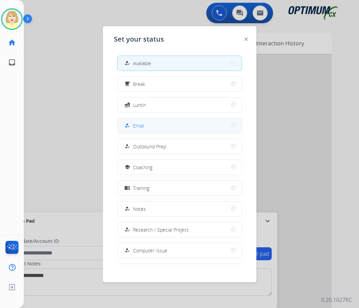
click at [143, 124] on span "Email" at bounding box center [138, 125] width 11 height 7
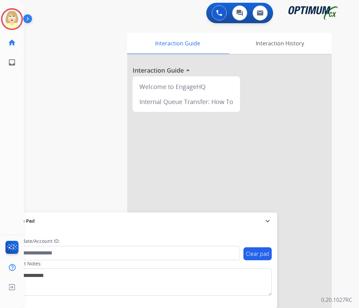
drag, startPoint x: 91, startPoint y: 97, endPoint x: 93, endPoint y: 83, distance: 14.1
click at [91, 97] on div "swap_horiz Break voice bridge close_fullscreen Connect 3-Way Call merge_type Se…" at bounding box center [183, 167] width 318 height 284
click at [12, 16] on img at bounding box center [11, 19] width 19 height 19
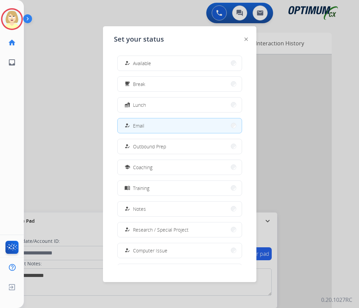
scroll to position [64, 0]
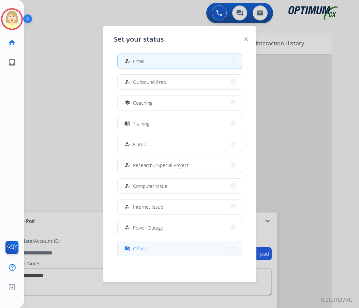
click at [140, 246] on span "Offline" at bounding box center [140, 248] width 14 height 7
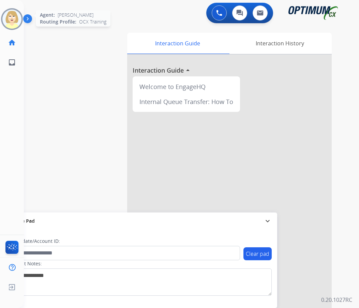
click at [7, 13] on img at bounding box center [11, 19] width 19 height 19
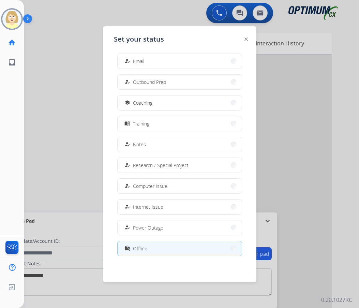
click at [142, 245] on span "Offline" at bounding box center [140, 248] width 14 height 7
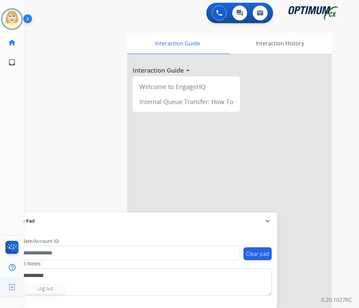
click at [51, 290] on span "Log out" at bounding box center [45, 288] width 16 height 6
